Goal: Information Seeking & Learning: Learn about a topic

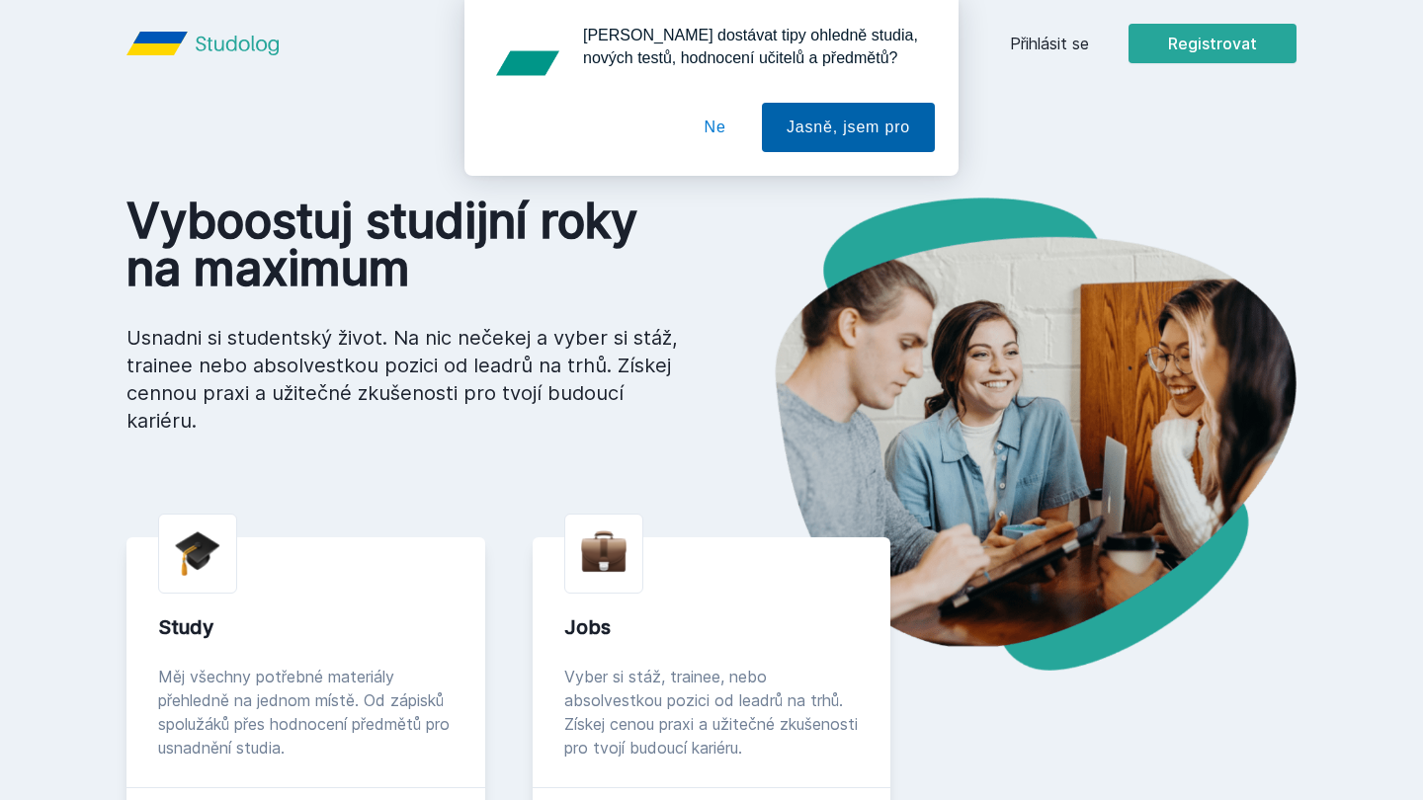
click at [808, 142] on button "Jasně, jsem pro" at bounding box center [848, 127] width 173 height 49
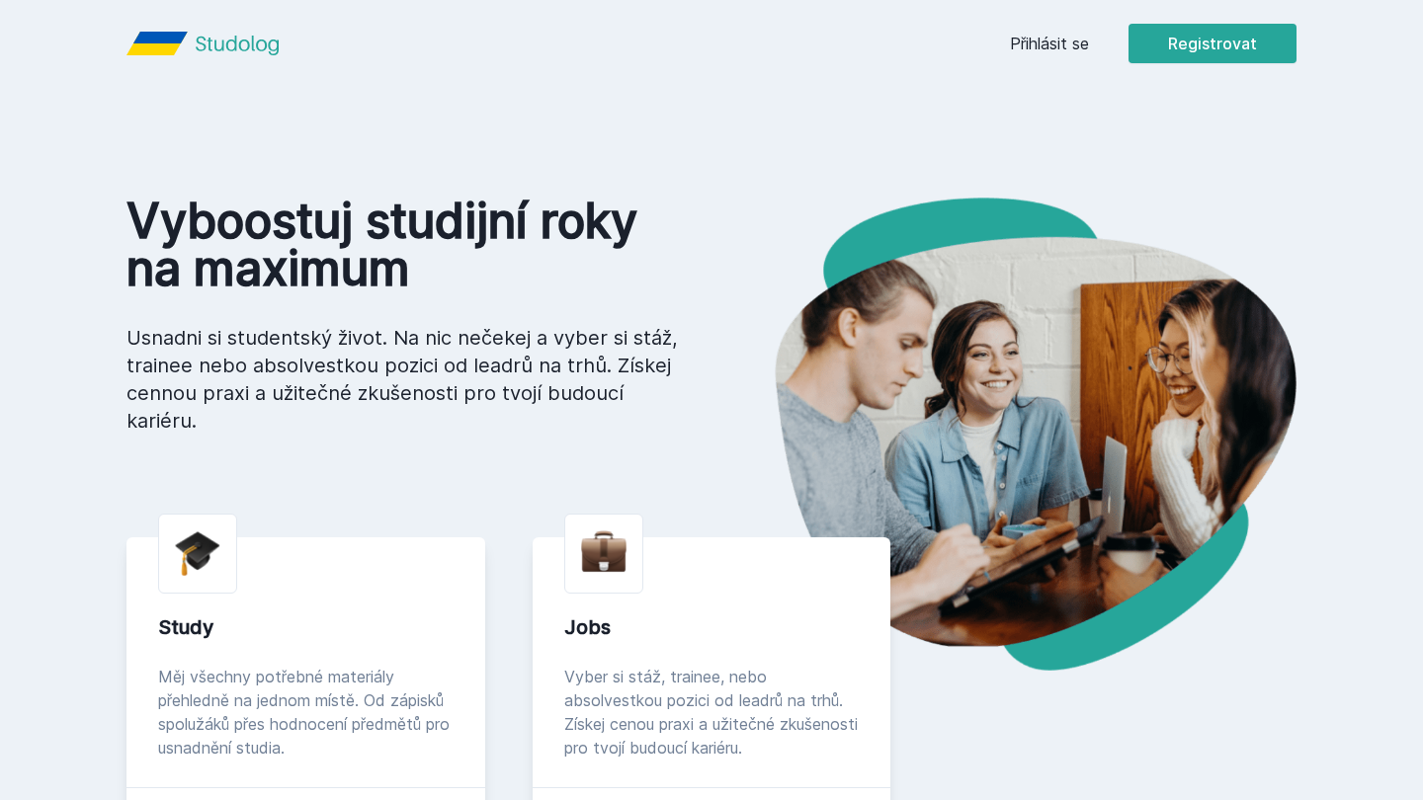
click at [1040, 44] on link "Přihlásit se" at bounding box center [1049, 44] width 79 height 24
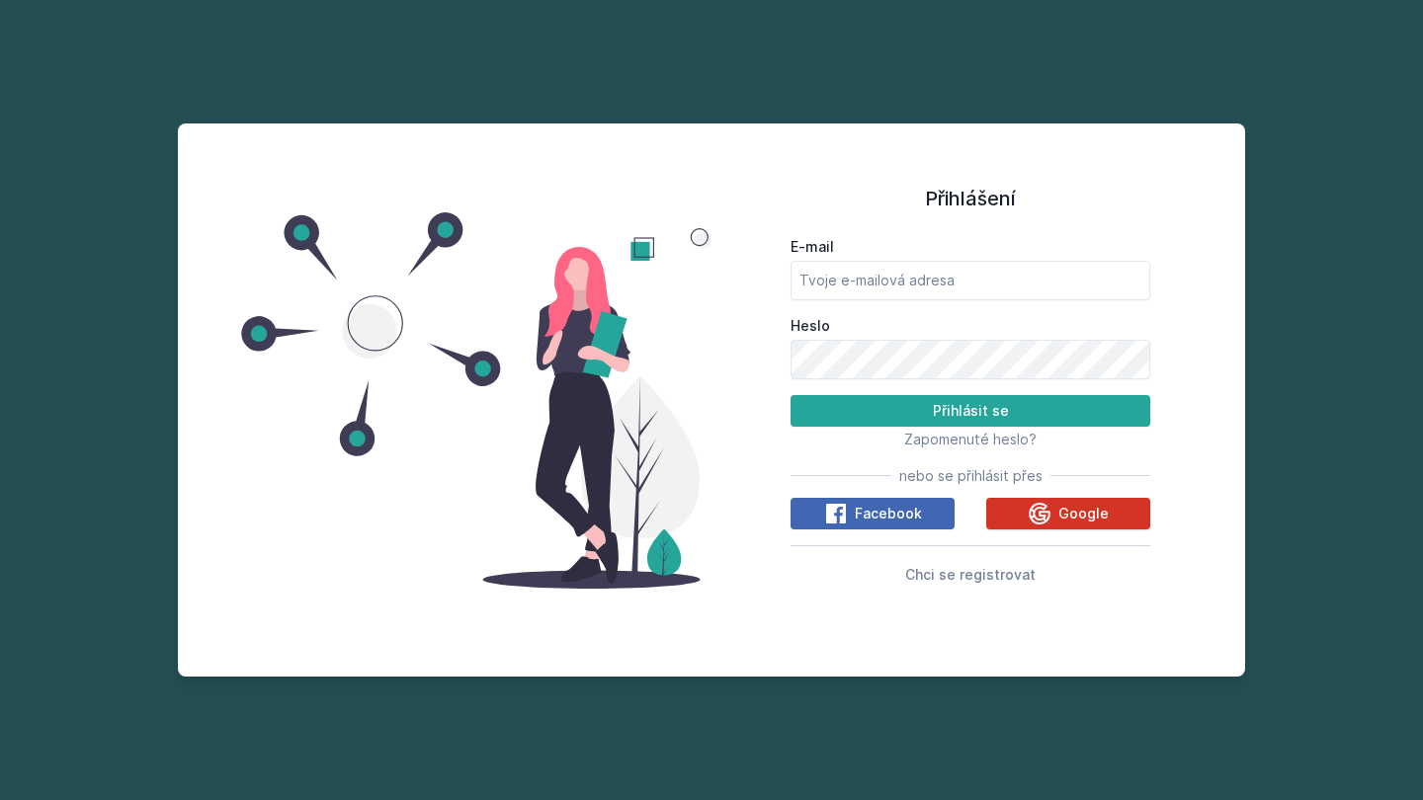
click at [1026, 507] on button "Google" at bounding box center [1068, 514] width 164 height 32
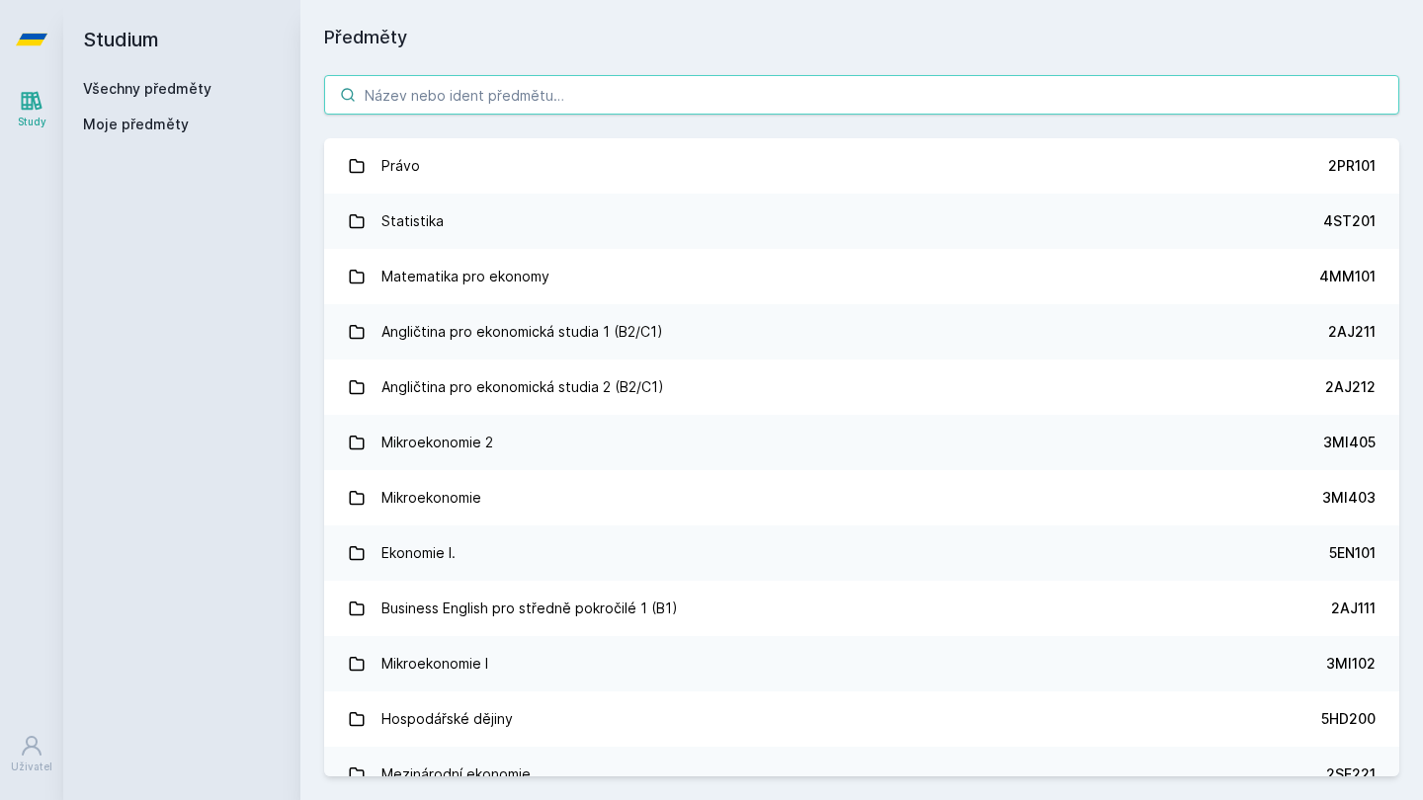
click at [719, 97] on input "search" at bounding box center [861, 95] width 1075 height 40
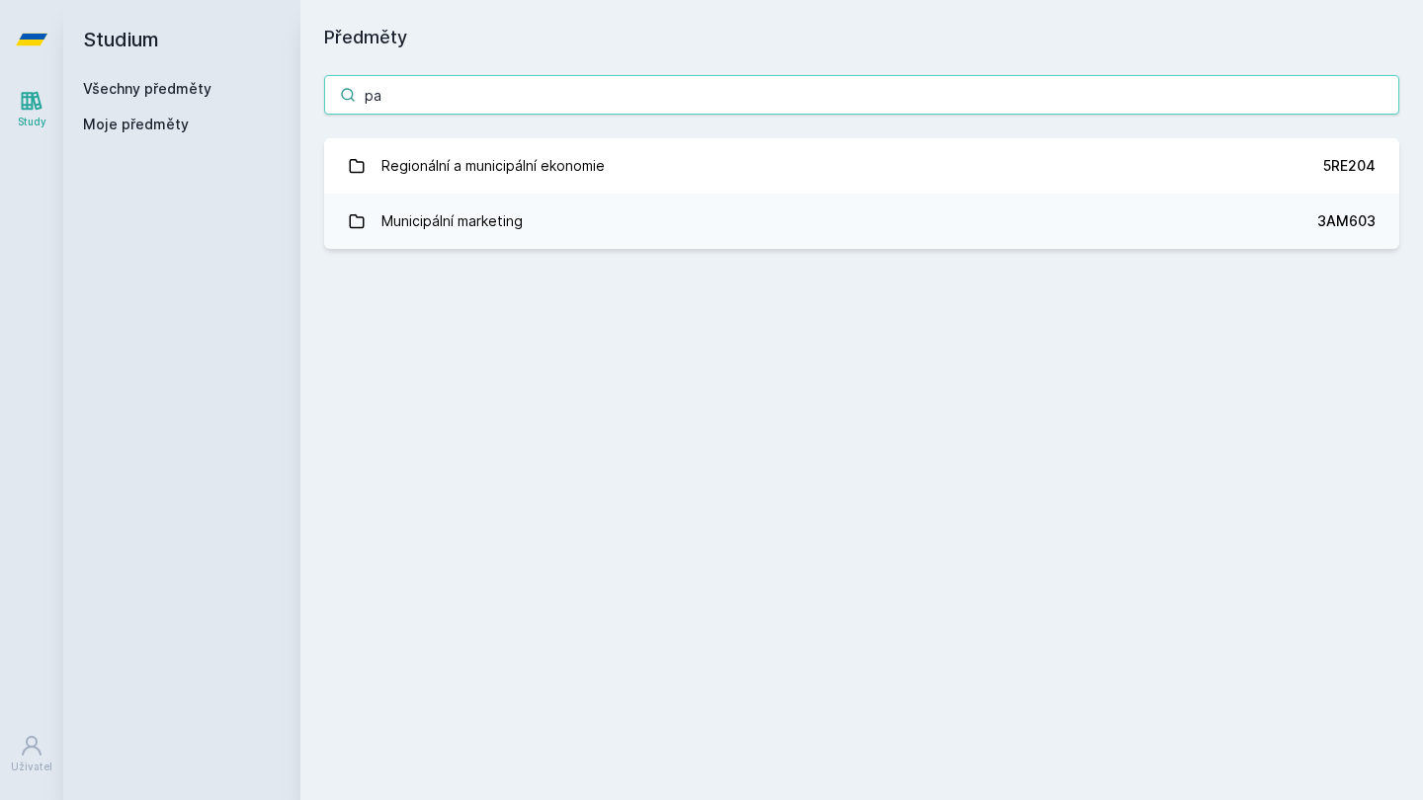
type input "p"
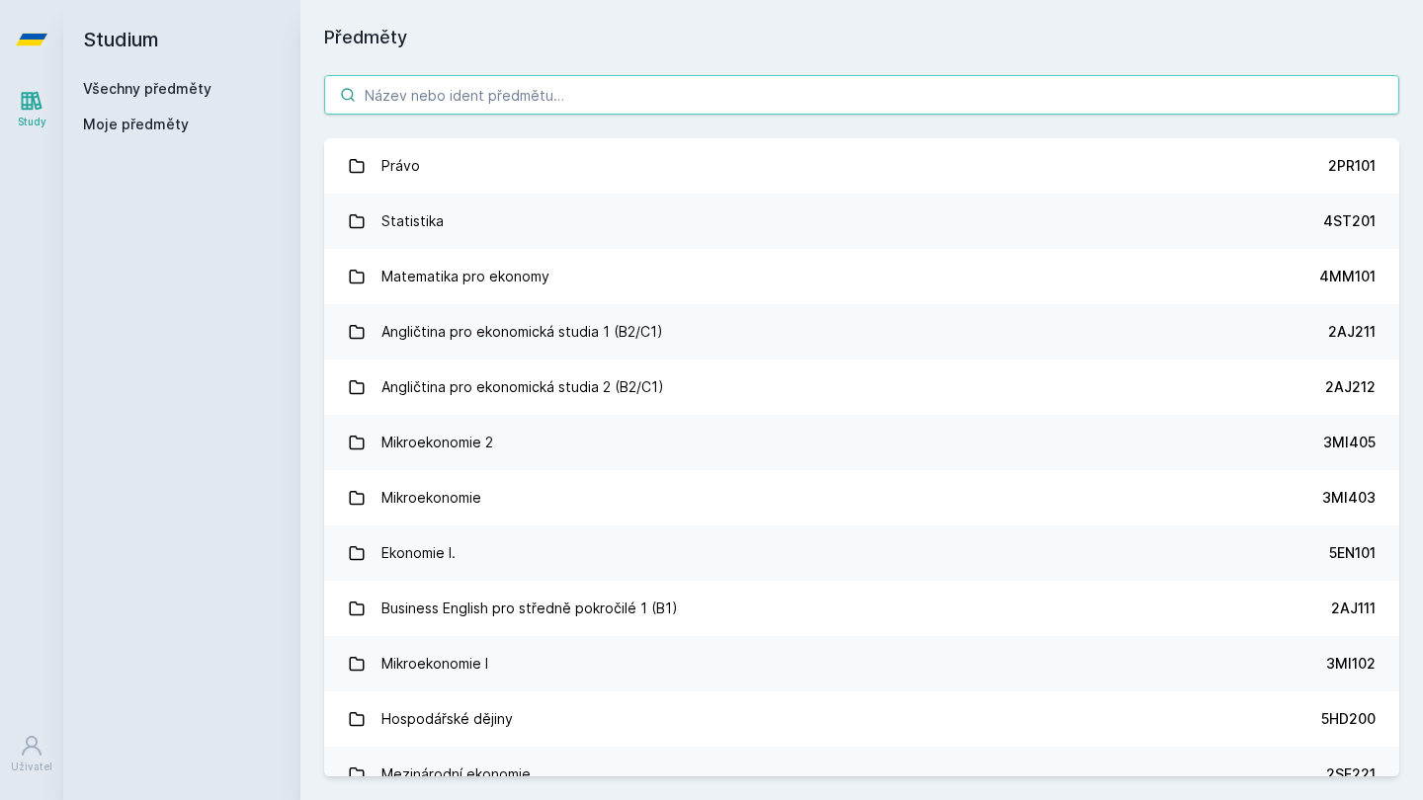
click at [623, 78] on input "search" at bounding box center [861, 95] width 1075 height 40
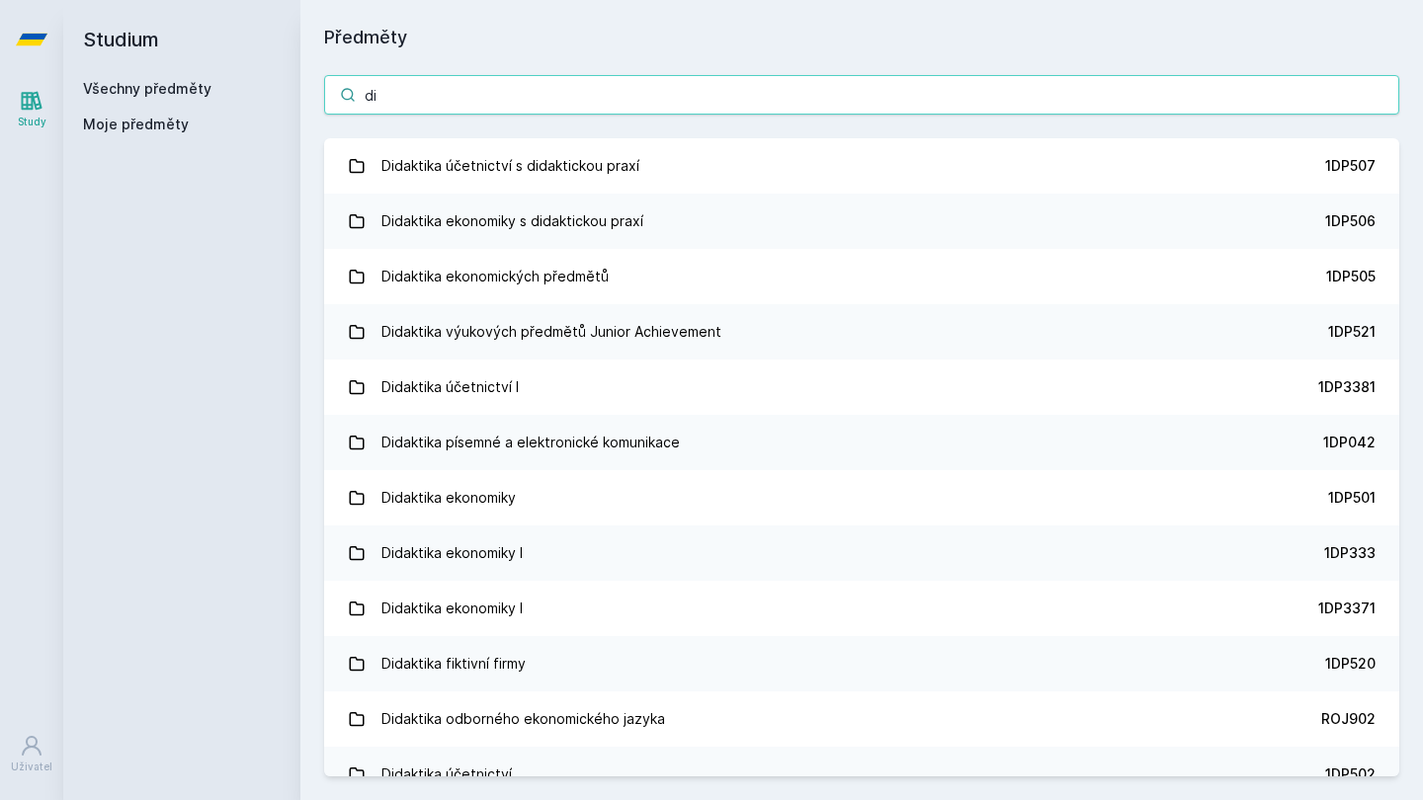
type input "d"
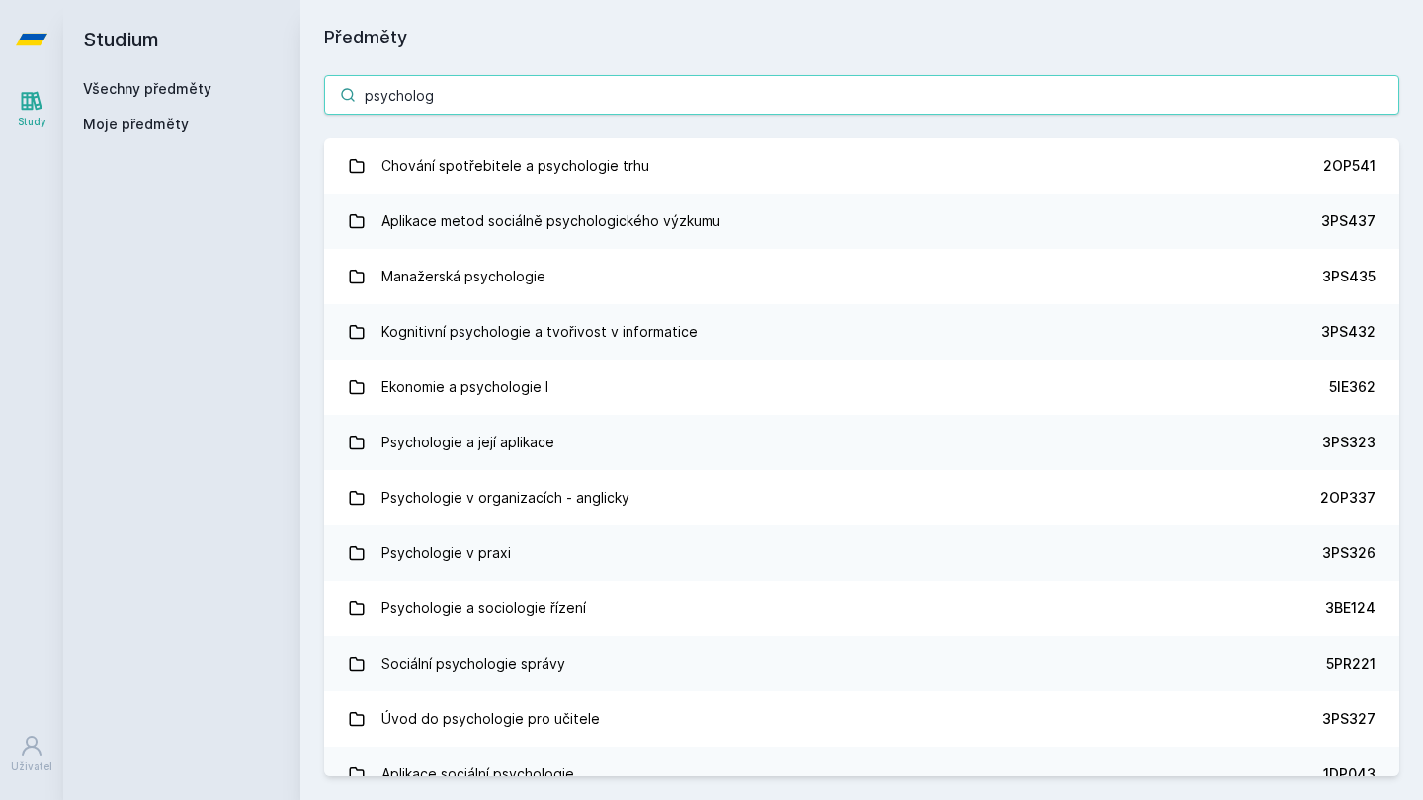
type input "psycholog"
click at [220, 424] on div "Studium Všechny předměty Moje předměty" at bounding box center [181, 400] width 237 height 800
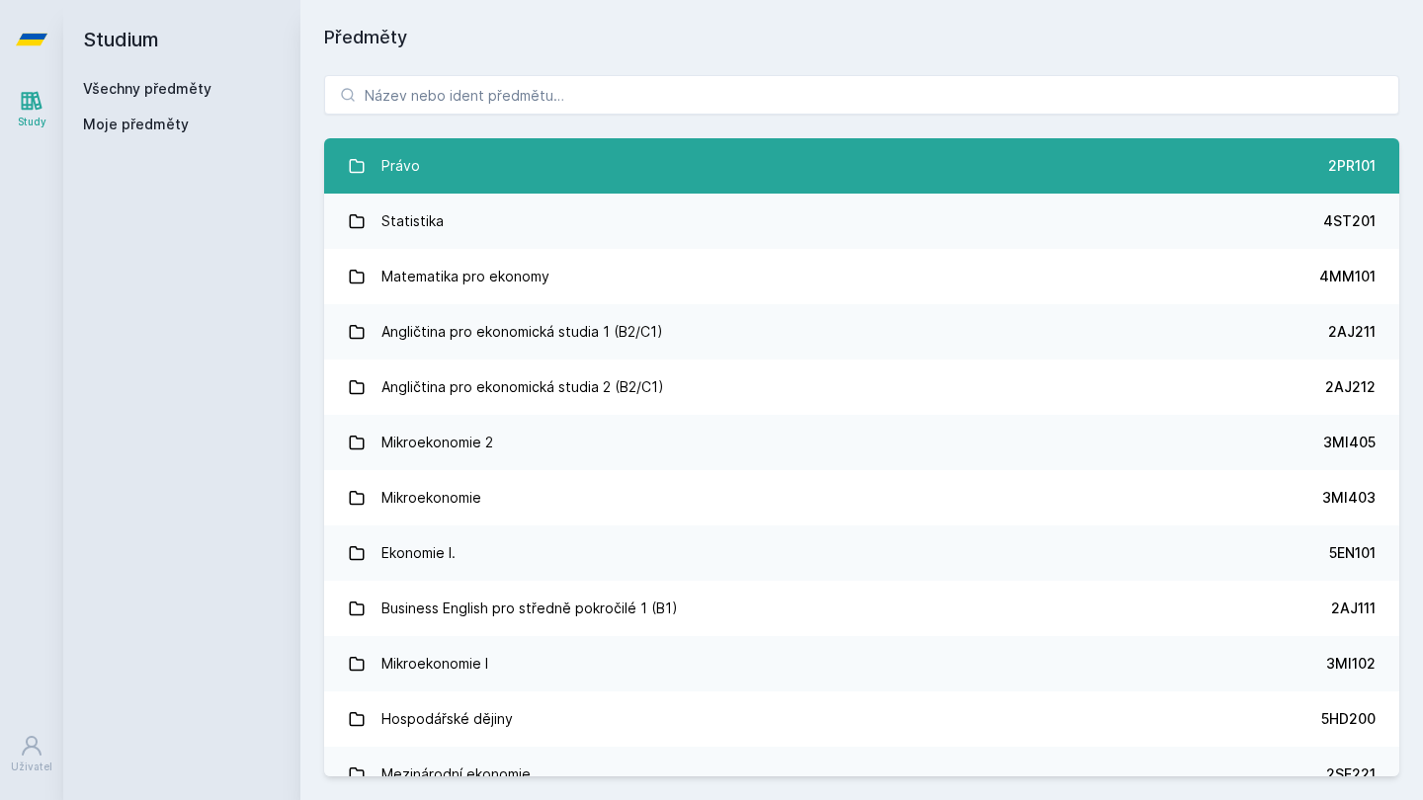
click at [762, 166] on link "Právo 2PR101" at bounding box center [861, 165] width 1075 height 55
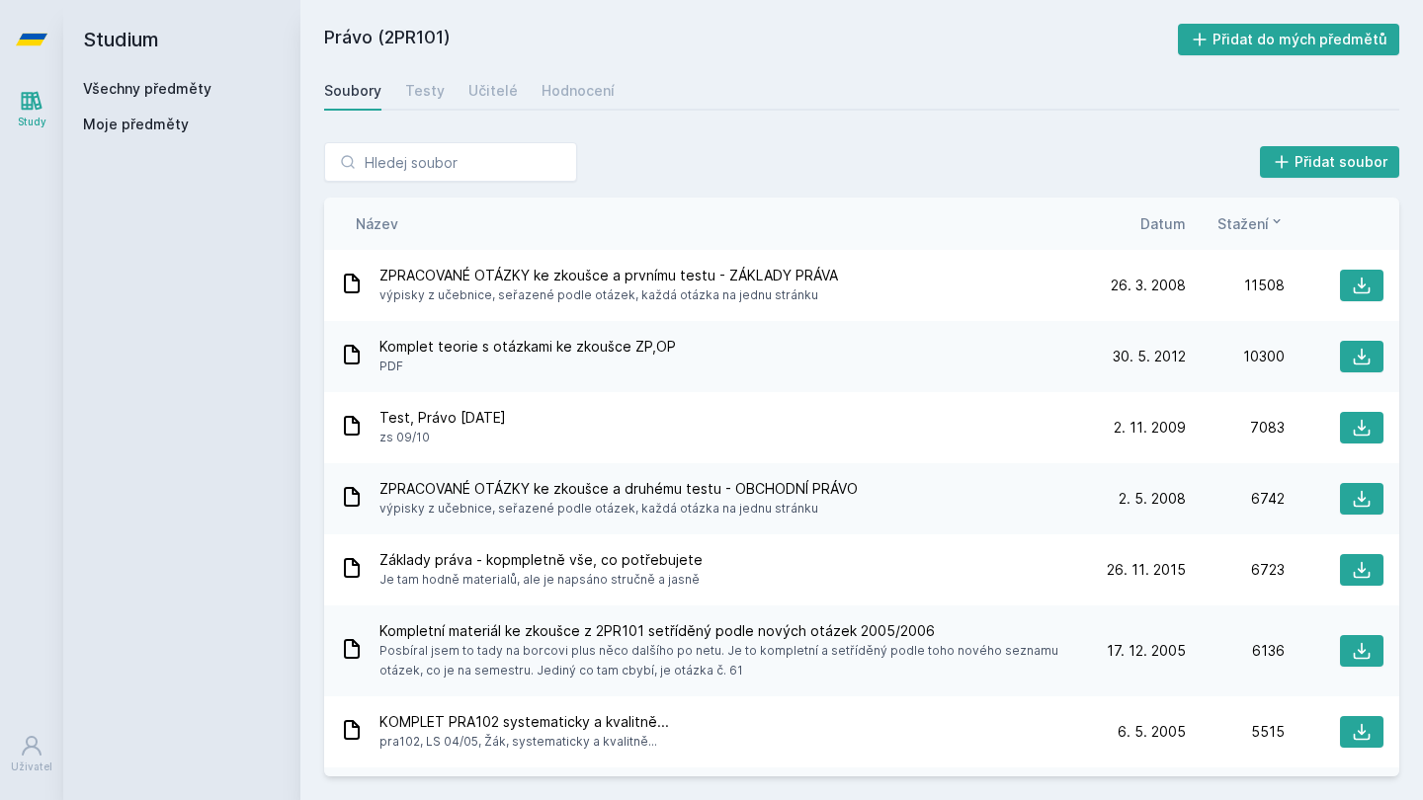
click at [448, 86] on div "Soubory Testy Učitelé Hodnocení" at bounding box center [861, 91] width 1075 height 40
click at [435, 90] on div "Testy" at bounding box center [425, 91] width 40 height 20
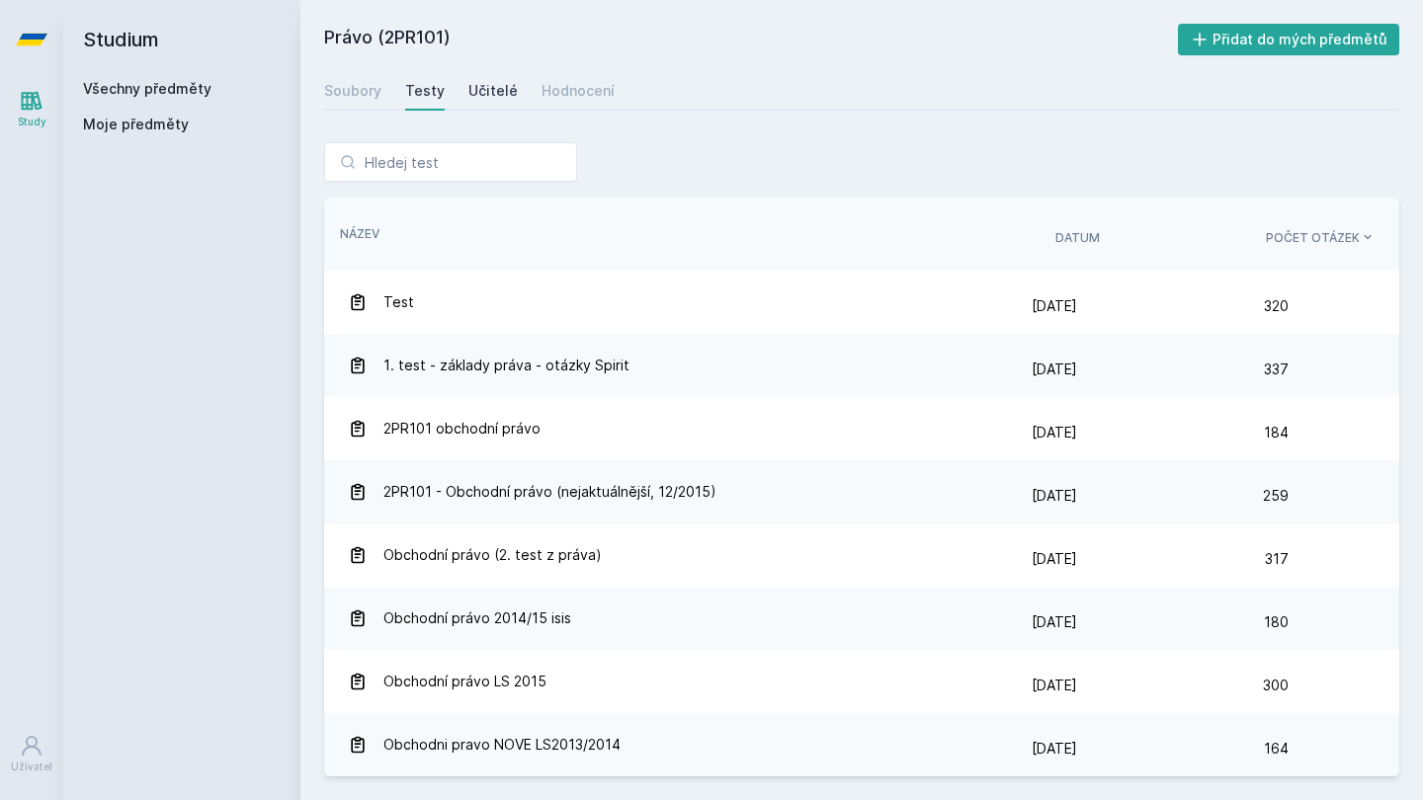
click at [484, 98] on div "Učitelé" at bounding box center [492, 91] width 49 height 20
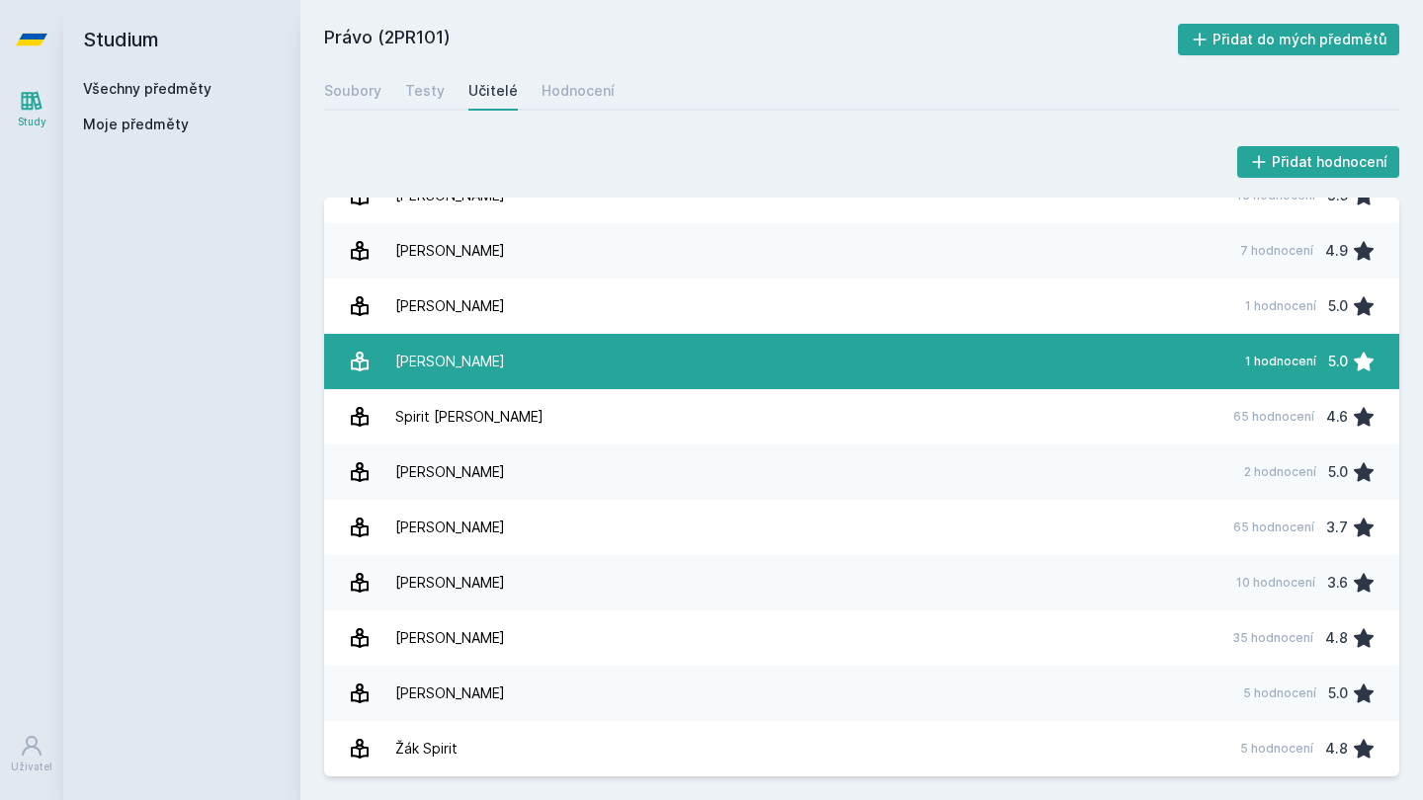
scroll to position [1358, 0]
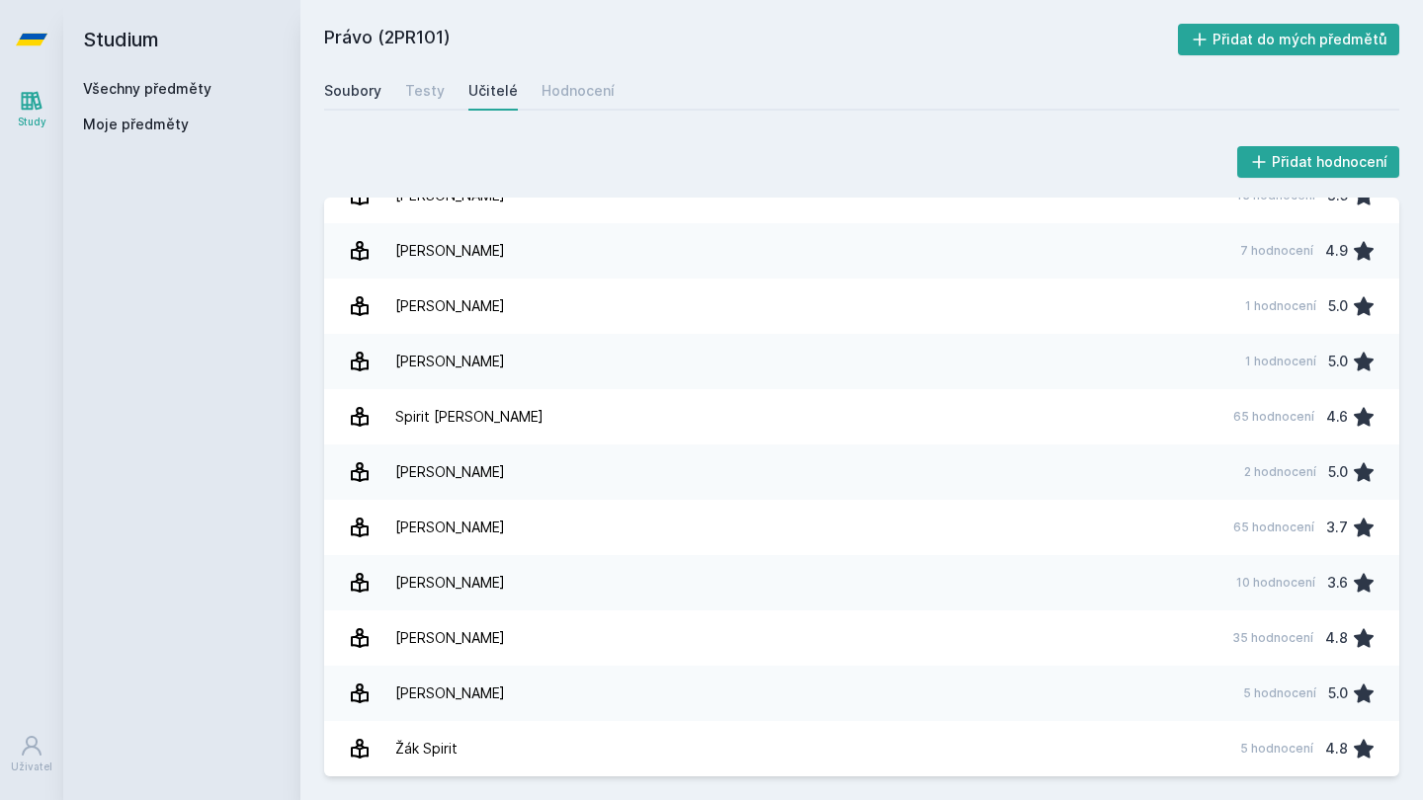
click at [365, 89] on div "Soubory" at bounding box center [352, 91] width 57 height 20
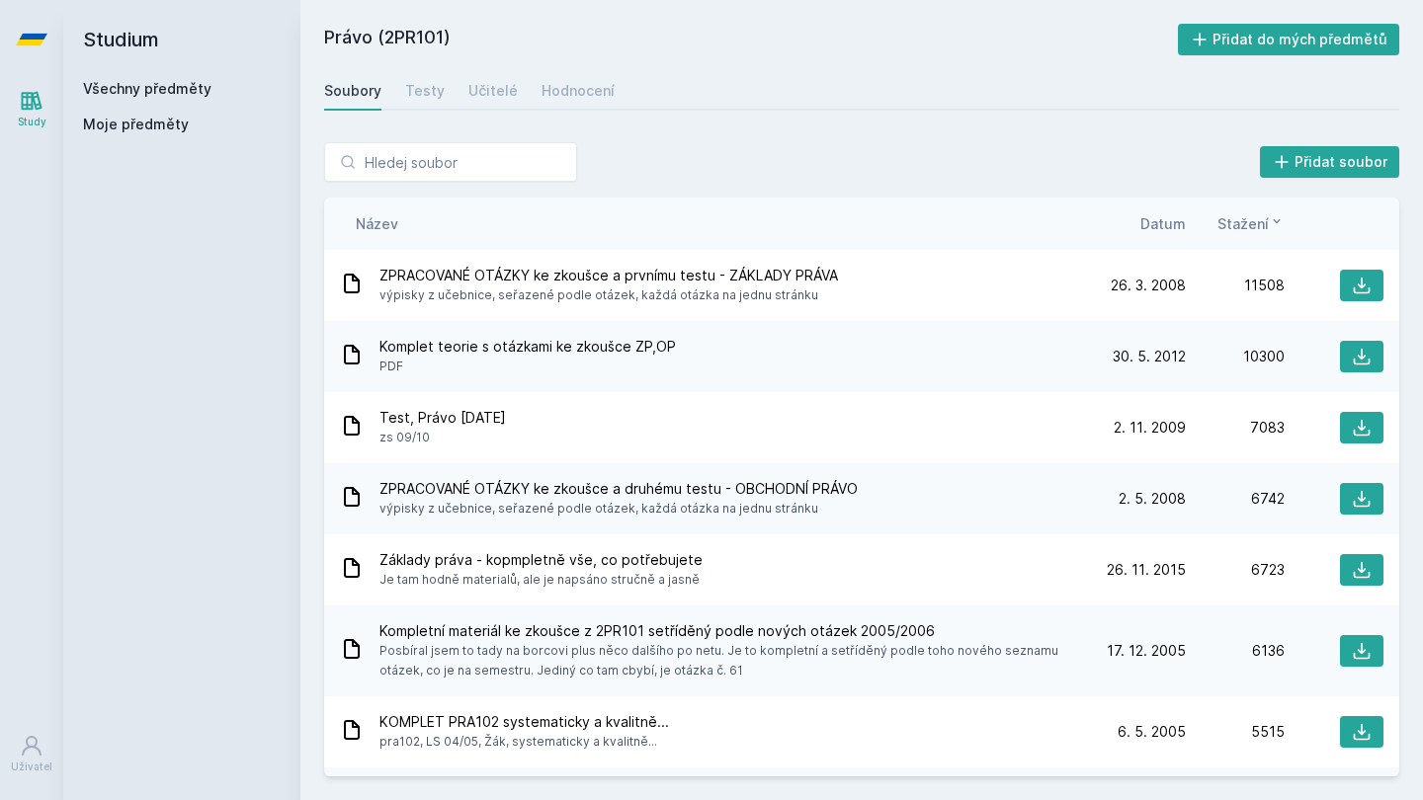
click at [229, 85] on div "Všechny předměty" at bounding box center [182, 89] width 198 height 20
click at [180, 92] on link "Všechny předměty" at bounding box center [147, 88] width 128 height 17
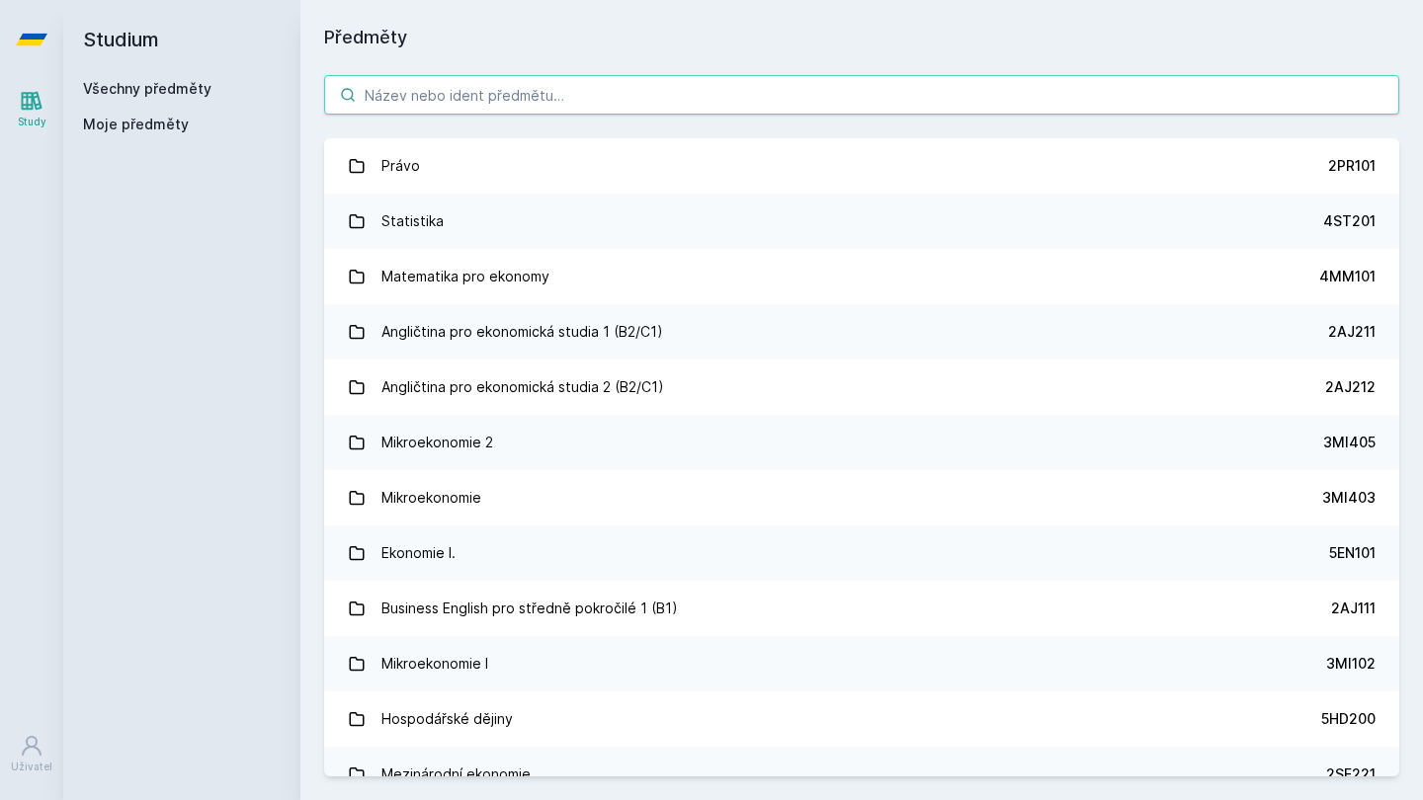
click at [518, 106] on input "search" at bounding box center [861, 95] width 1075 height 40
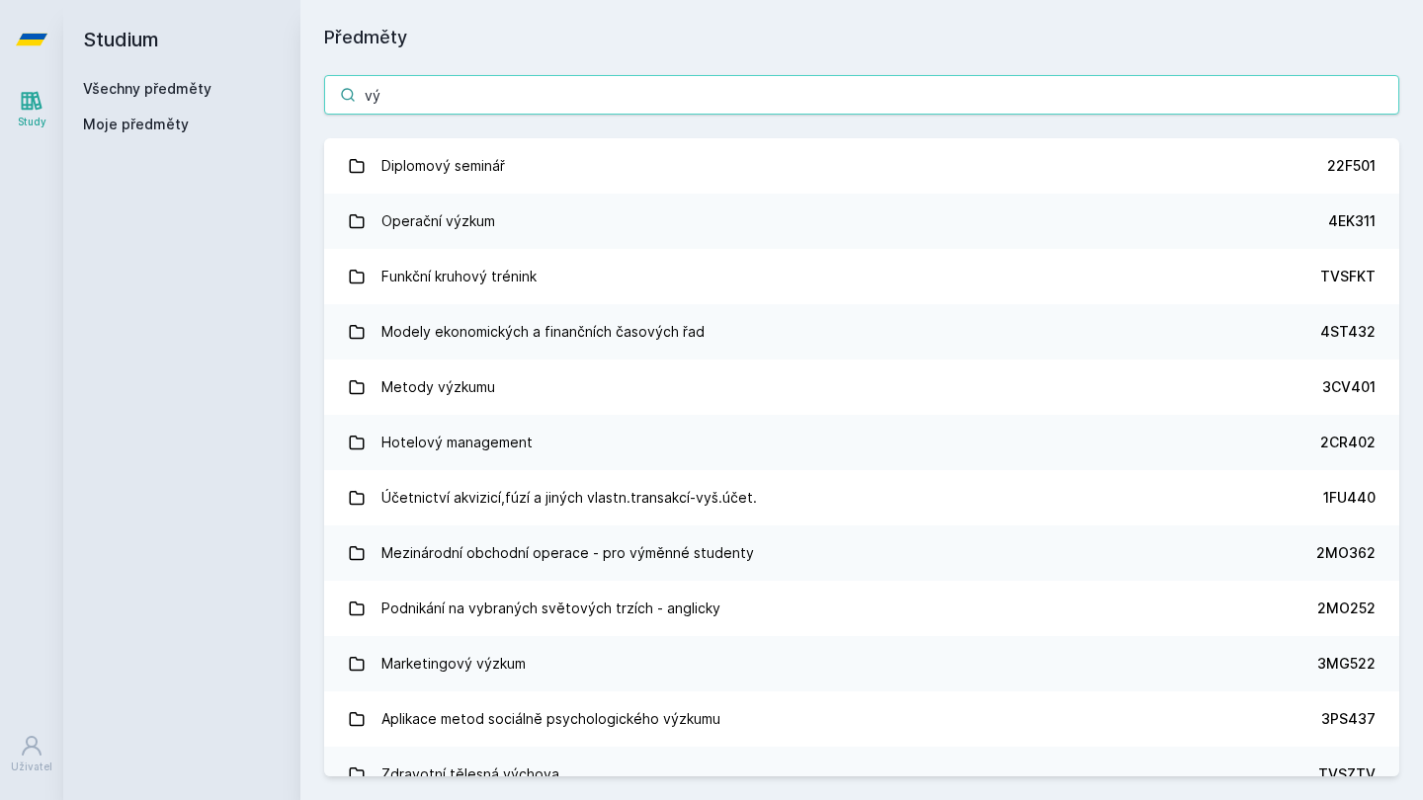
type input "v"
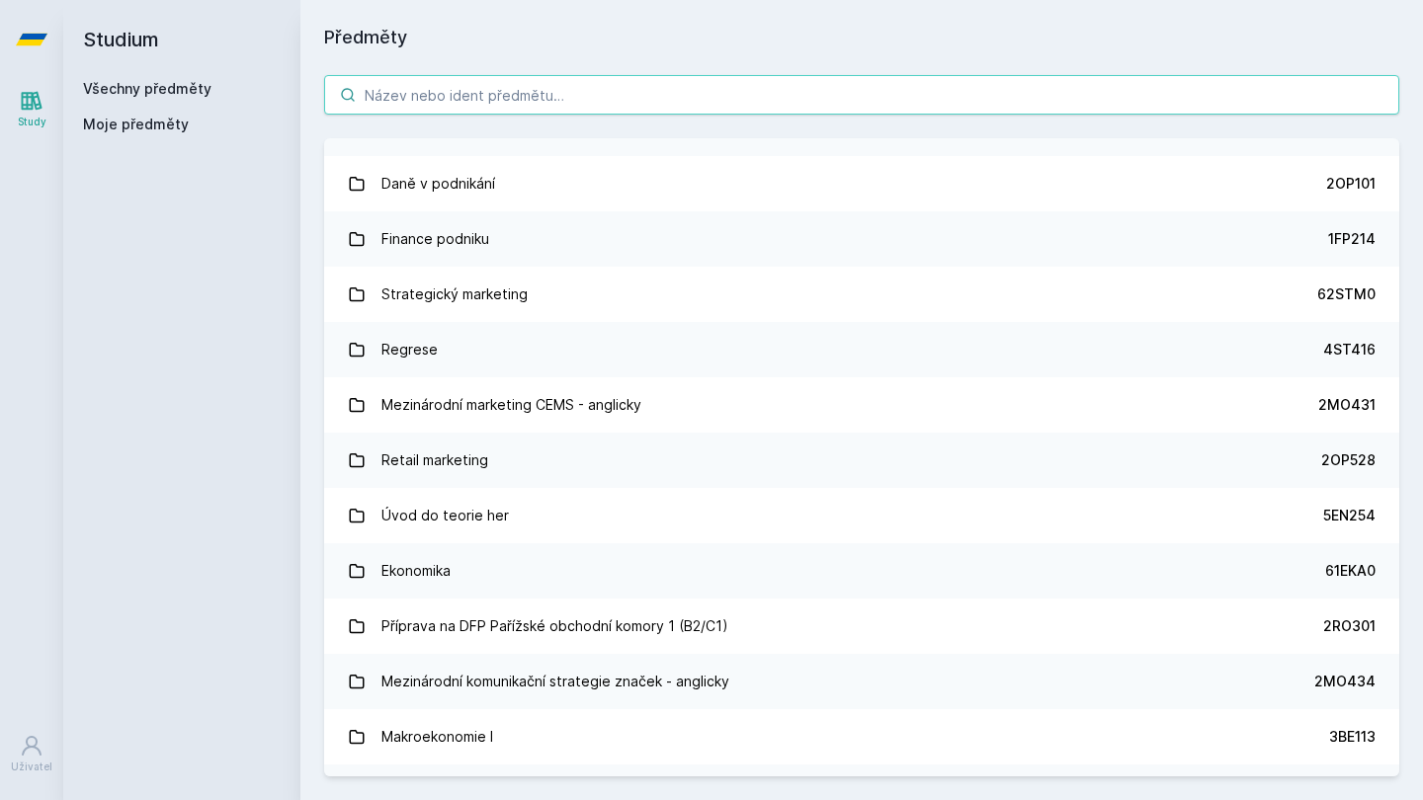
scroll to position [17253, 0]
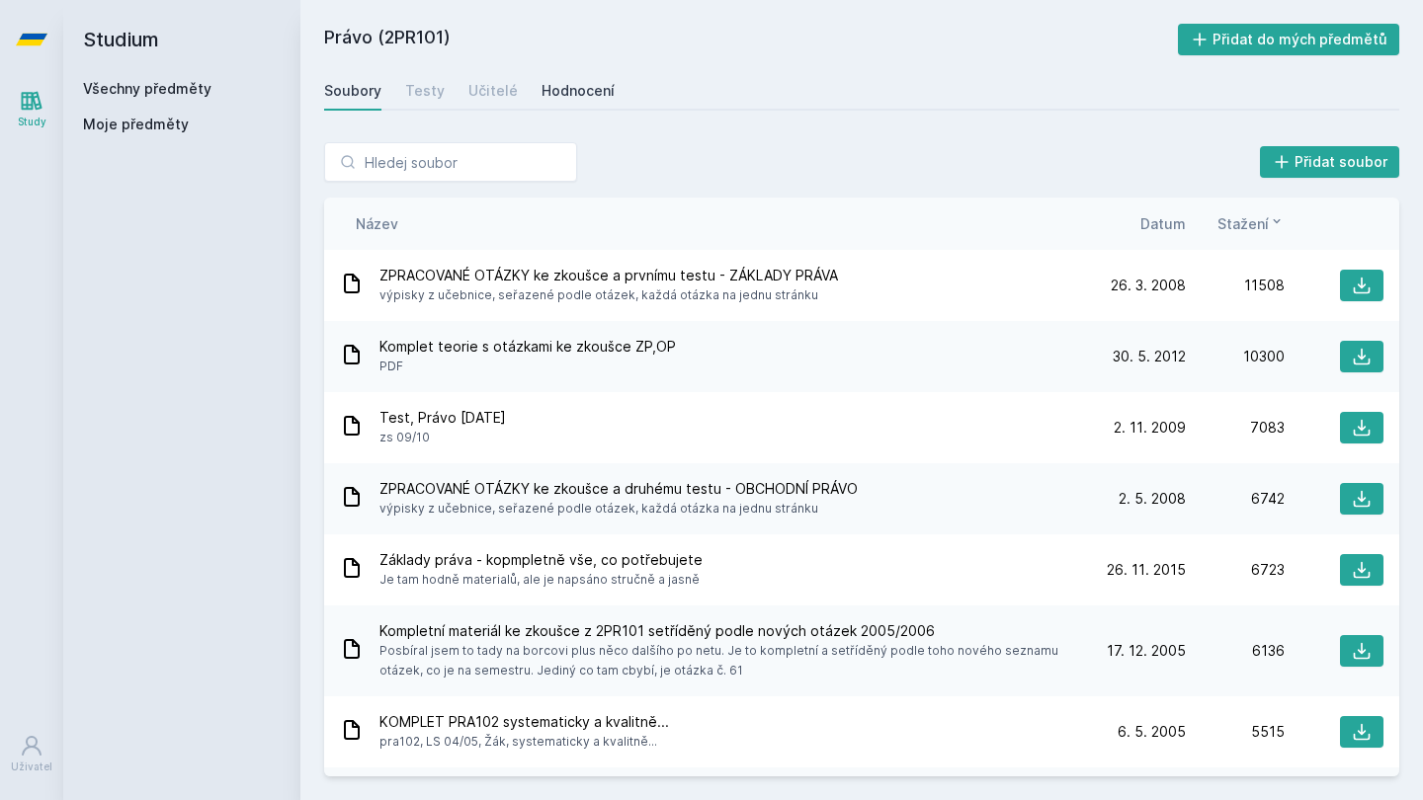
click at [583, 89] on div "Hodnocení" at bounding box center [578, 91] width 73 height 20
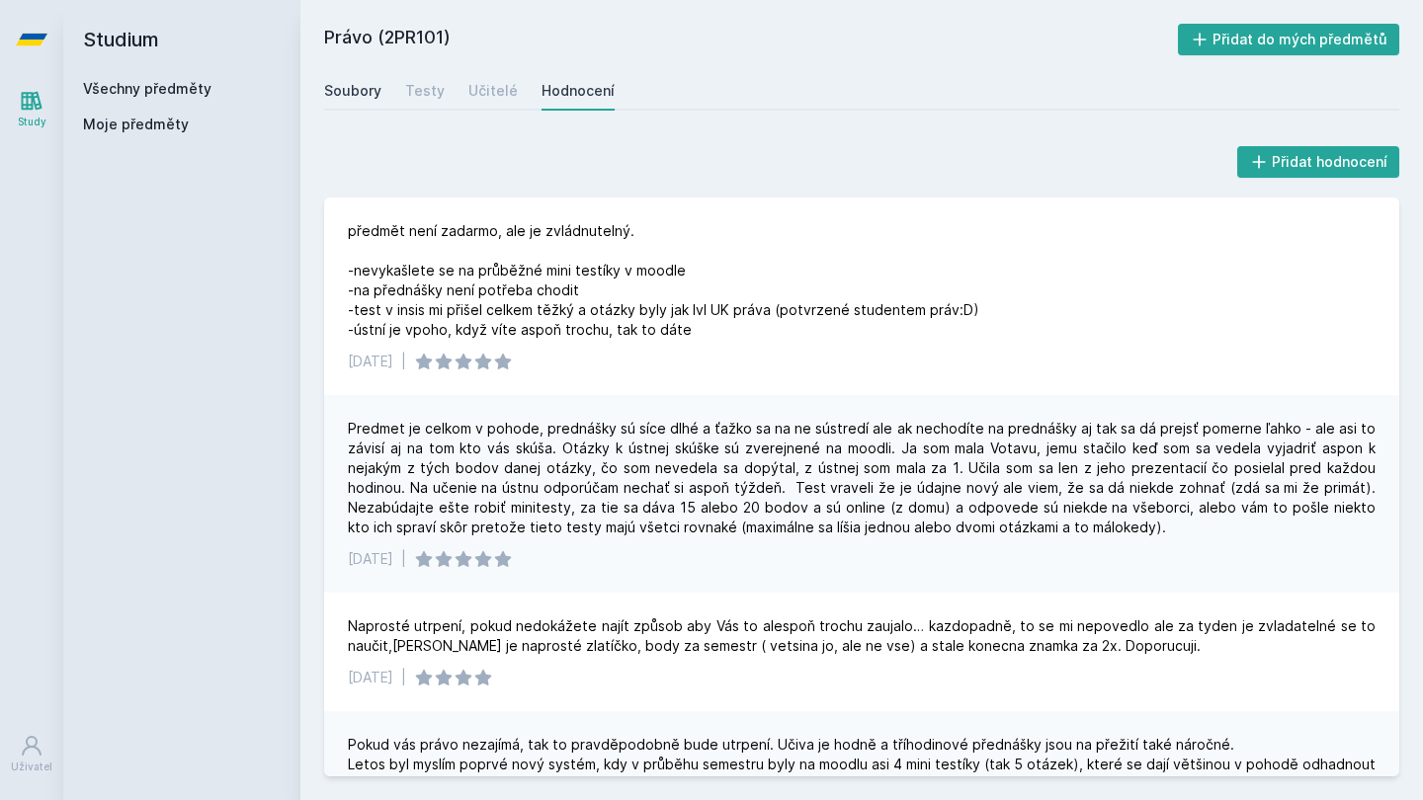
click at [349, 76] on link "Soubory" at bounding box center [352, 91] width 57 height 40
click at [125, 94] on link "Všechny předměty" at bounding box center [147, 88] width 128 height 17
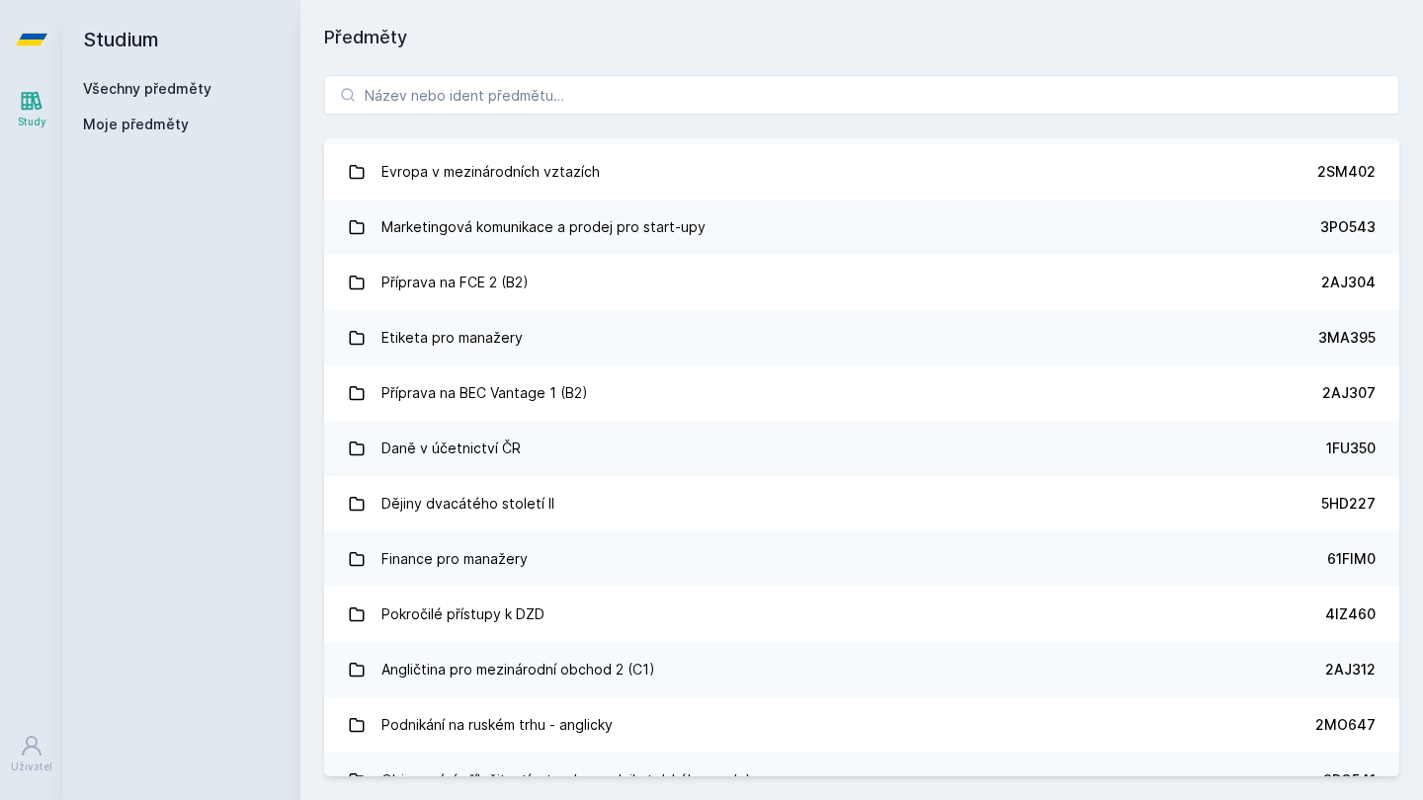
scroll to position [10588, 0]
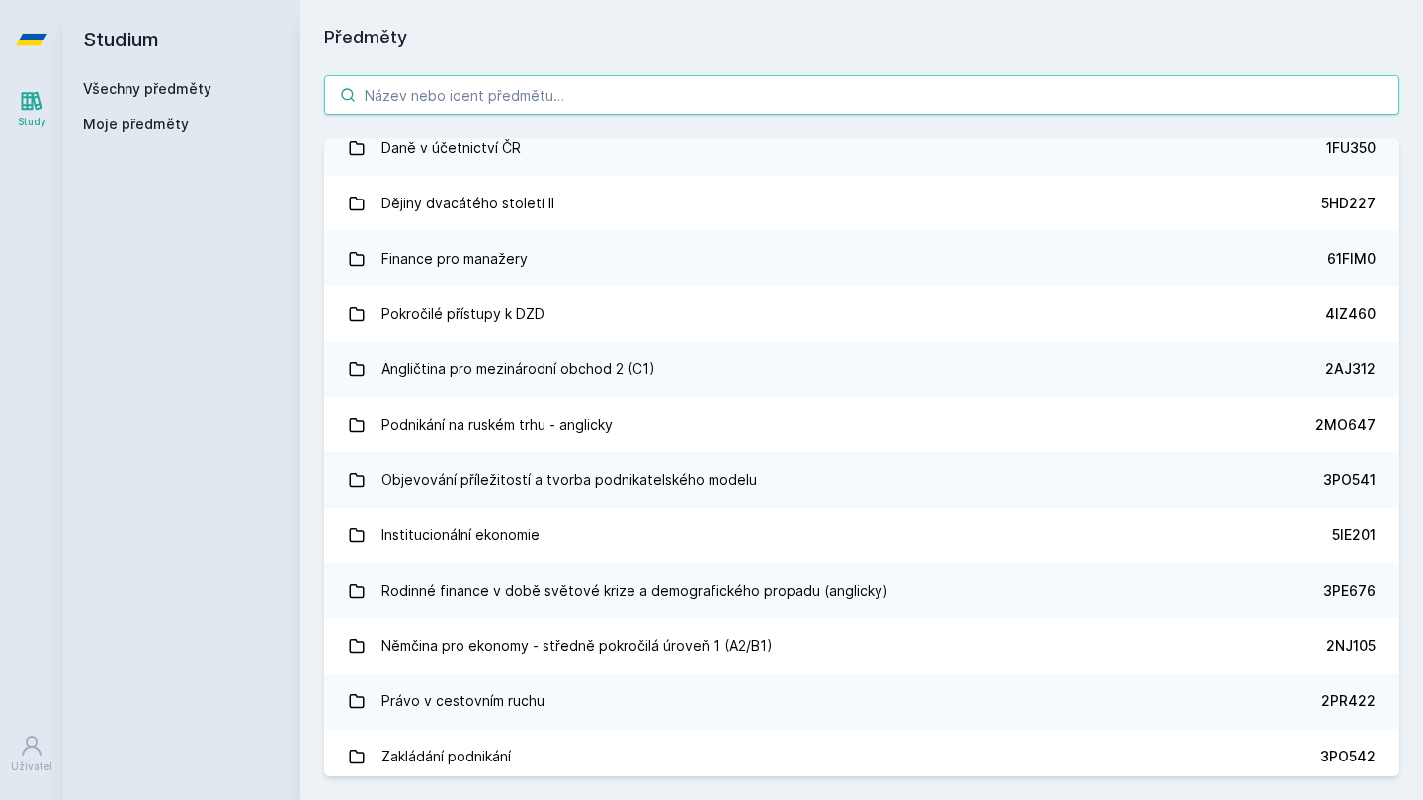
click at [719, 101] on input "search" at bounding box center [861, 95] width 1075 height 40
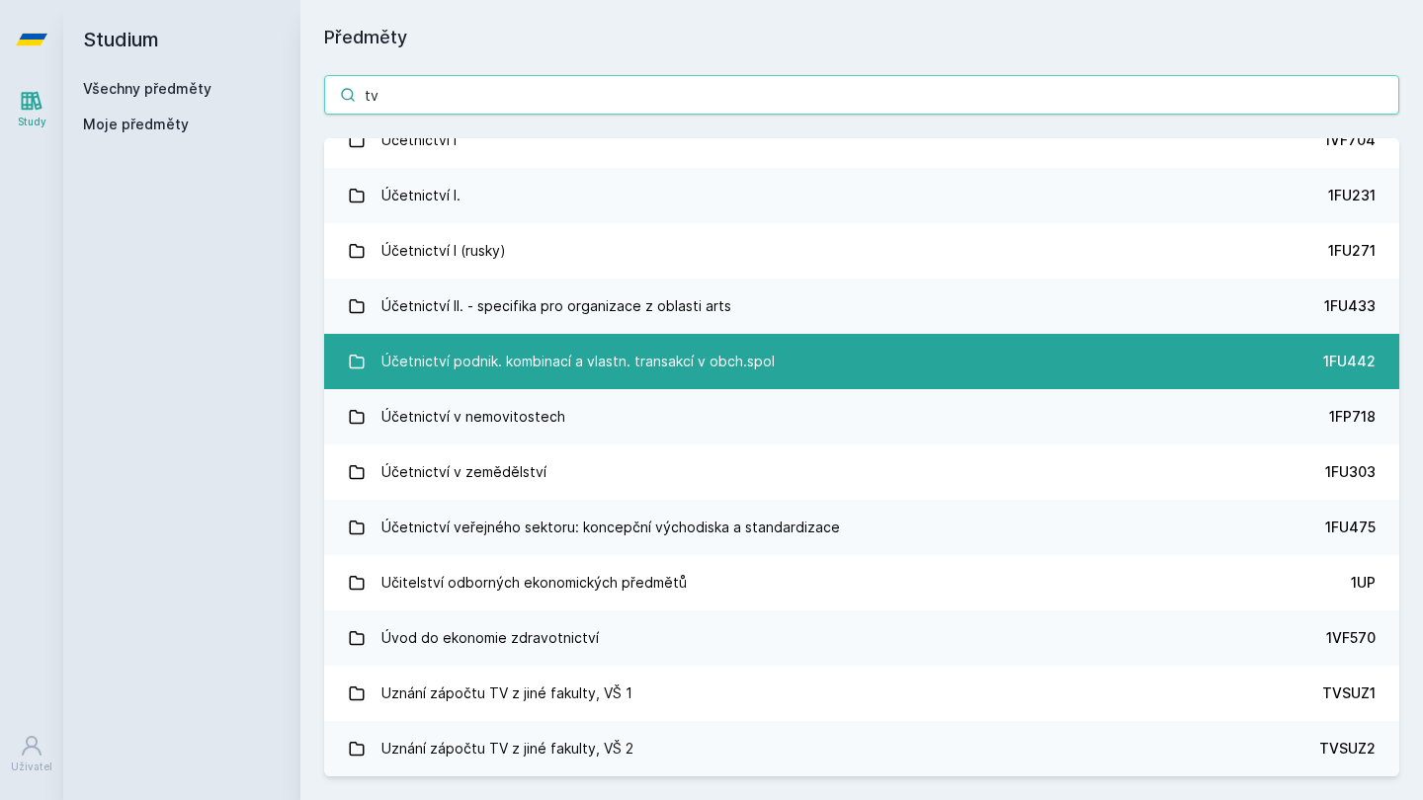
scroll to position [0, 0]
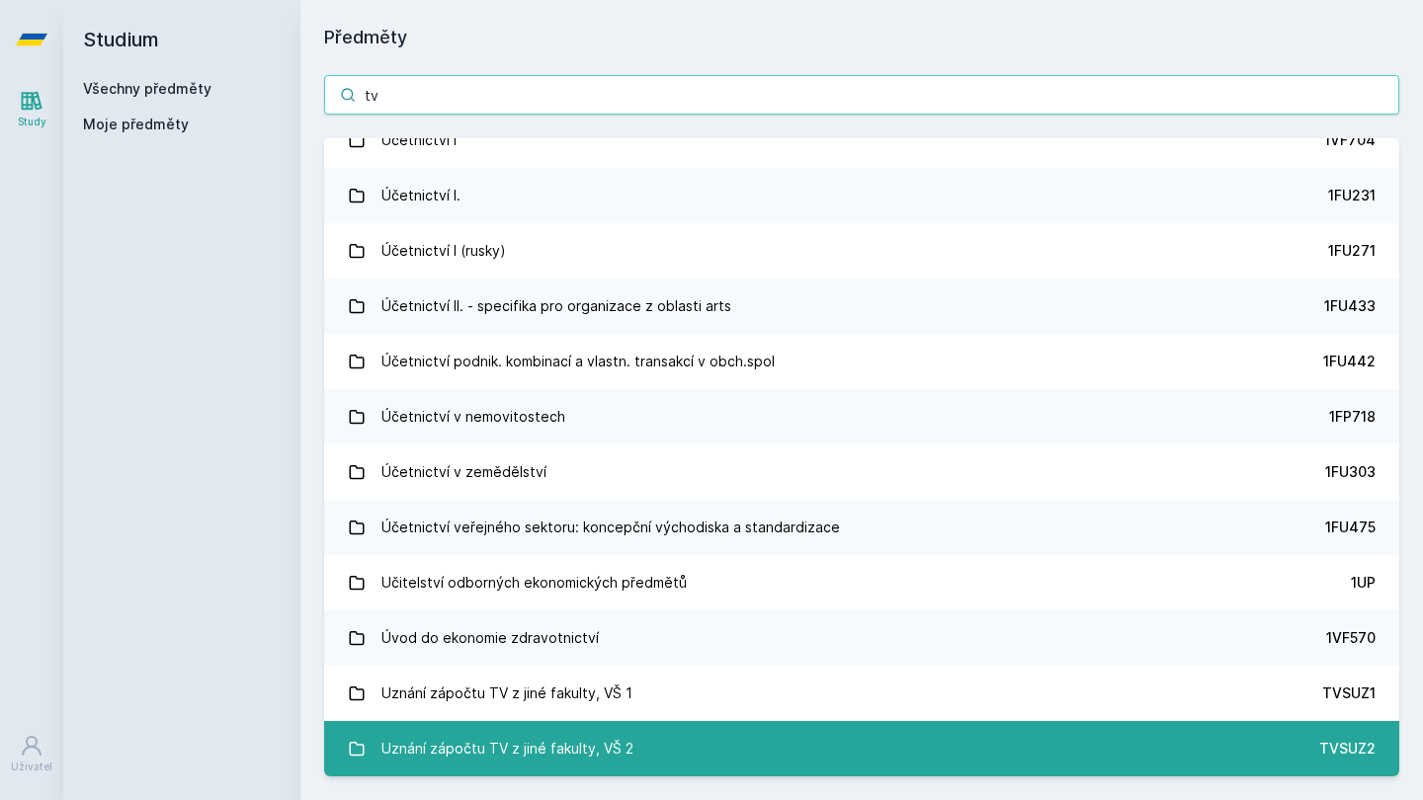
type input "tv"
click at [680, 724] on link "Uznání zápočtu TV z jiné fakulty, VŠ 2 TVSUZ2" at bounding box center [861, 748] width 1075 height 55
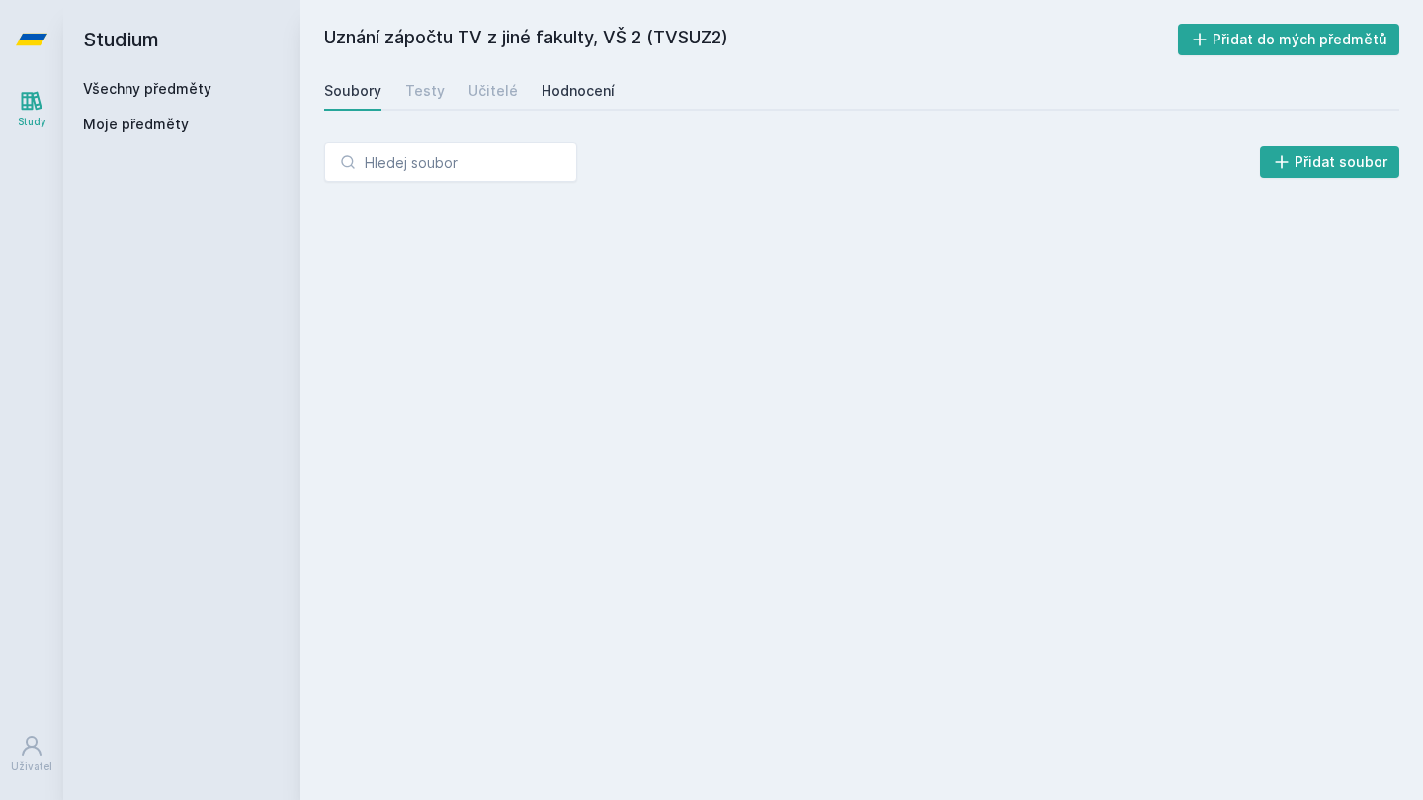
click at [573, 88] on div "Hodnocení" at bounding box center [578, 91] width 73 height 20
click at [499, 89] on div "Učitelé" at bounding box center [492, 91] width 49 height 20
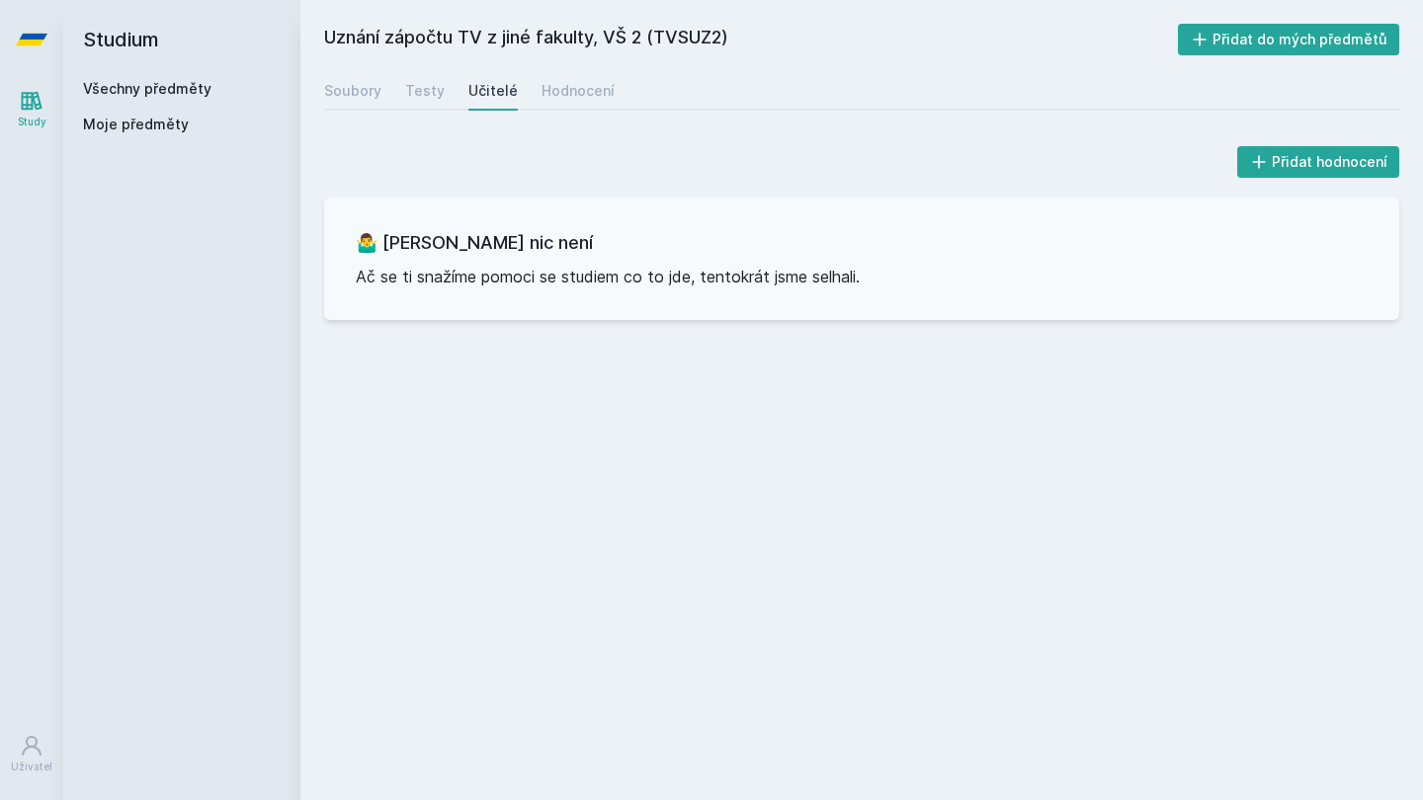
click at [455, 83] on div "Soubory Testy Učitelé Hodnocení" at bounding box center [861, 91] width 1075 height 40
click at [425, 89] on div "Testy" at bounding box center [425, 91] width 40 height 20
